Goal: Use online tool/utility: Utilize a website feature to perform a specific function

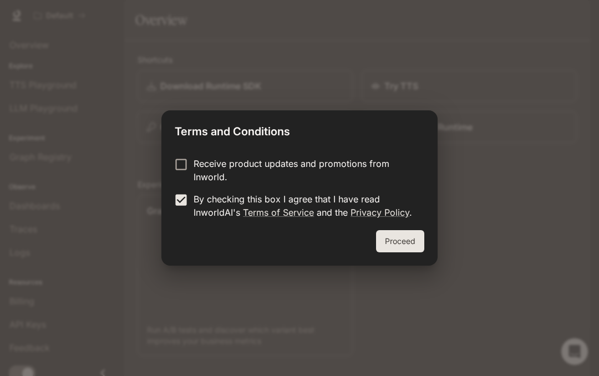
click at [393, 244] on button "Proceed" at bounding box center [400, 241] width 48 height 22
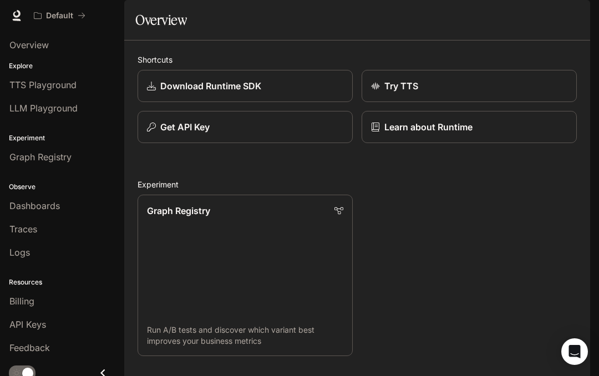
scroll to position [76, 0]
click at [70, 147] on link "Graph Registry" at bounding box center [61, 156] width 115 height 21
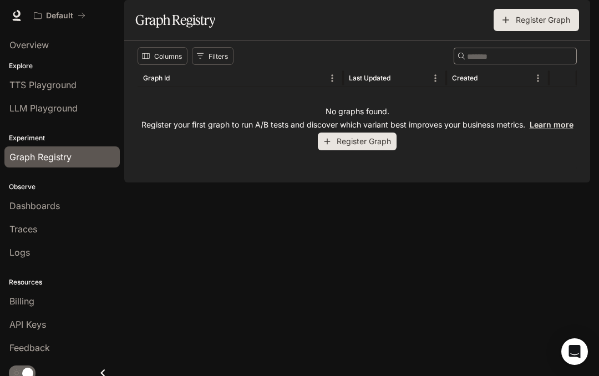
click at [81, 102] on div "LLM Playground" at bounding box center [61, 107] width 105 height 13
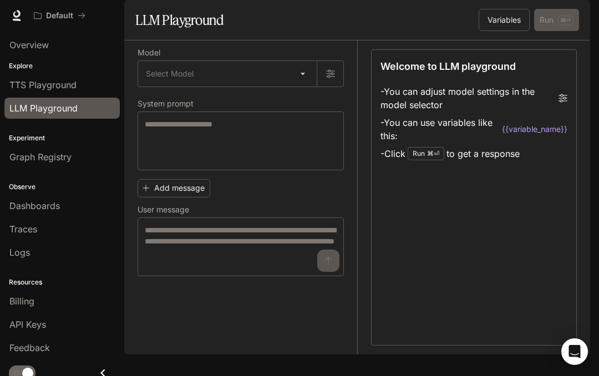
click at [75, 84] on span "TTS Playground" at bounding box center [42, 84] width 67 height 13
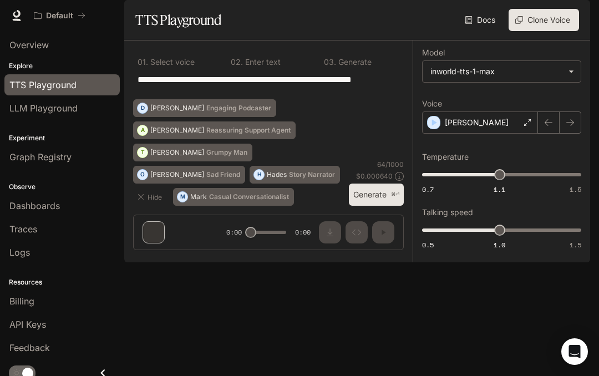
click at [149, 259] on div "**********" at bounding box center [268, 149] width 288 height 218
click at [493, 134] on div "[PERSON_NAME]" at bounding box center [480, 122] width 116 height 22
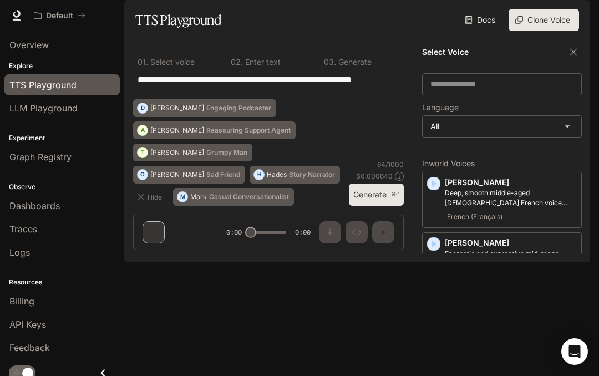
click at [432, 187] on icon "button" at bounding box center [434, 183] width 5 height 7
click at [430, 251] on div "button" at bounding box center [433, 243] width 13 height 13
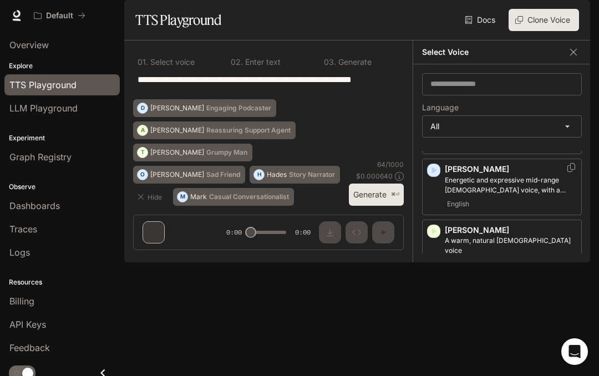
scroll to position [78, 0]
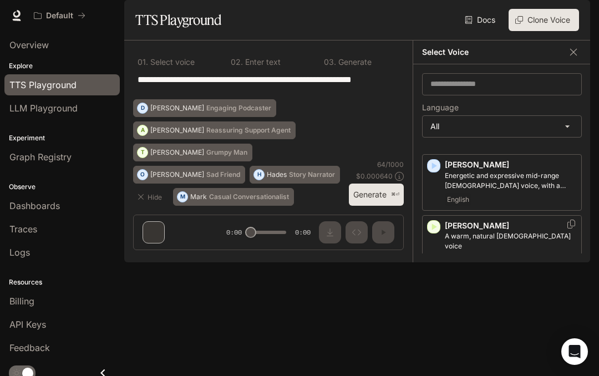
click at [425, 257] on div "[PERSON_NAME] A warm, natural [DEMOGRAPHIC_DATA] voice English" at bounding box center [502, 243] width 160 height 57
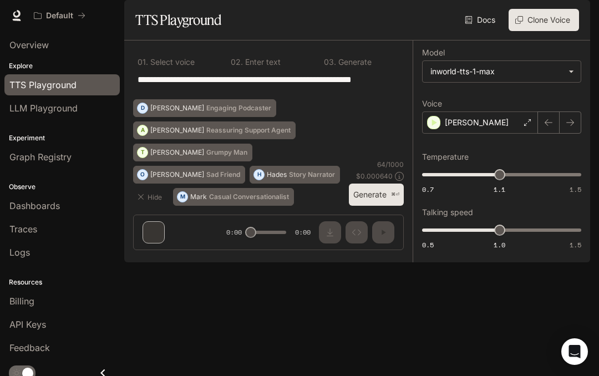
click at [477, 134] on div "[PERSON_NAME]" at bounding box center [480, 122] width 116 height 22
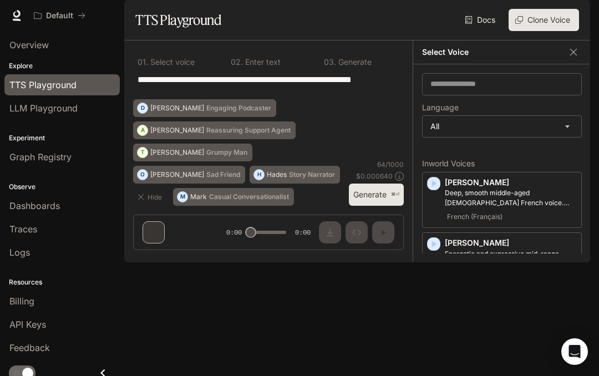
click at [438, 310] on icon "button" at bounding box center [433, 304] width 11 height 11
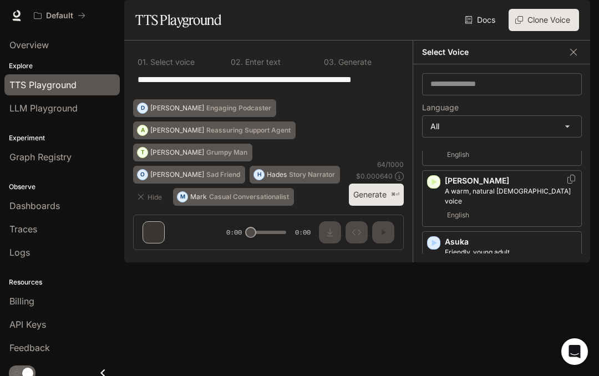
scroll to position [125, 0]
click at [431, 247] on icon "button" at bounding box center [433, 241] width 11 height 11
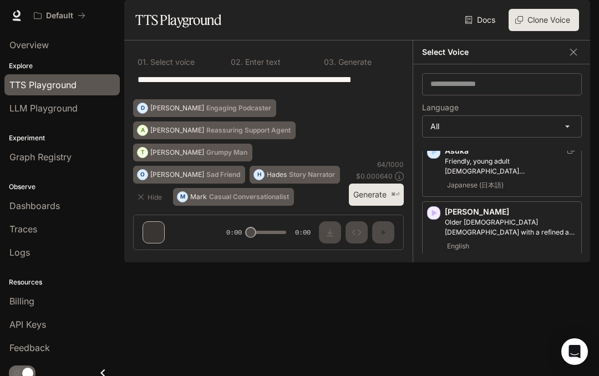
scroll to position [217, 0]
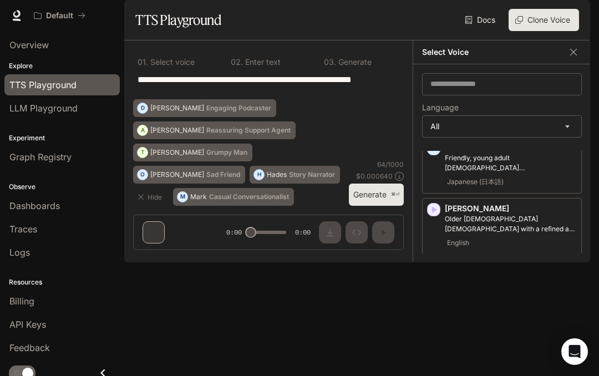
click at [439, 277] on div "button" at bounding box center [433, 270] width 12 height 12
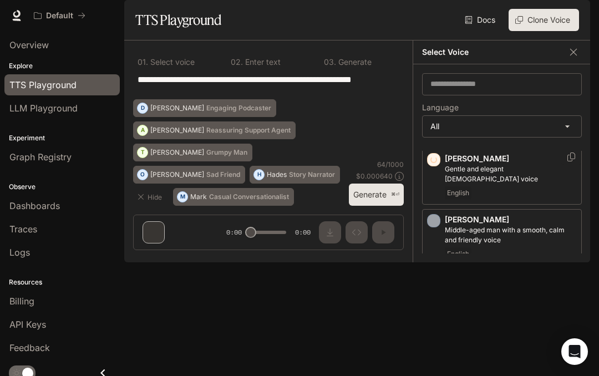
scroll to position [340, 0]
